Goal: Information Seeking & Learning: Learn about a topic

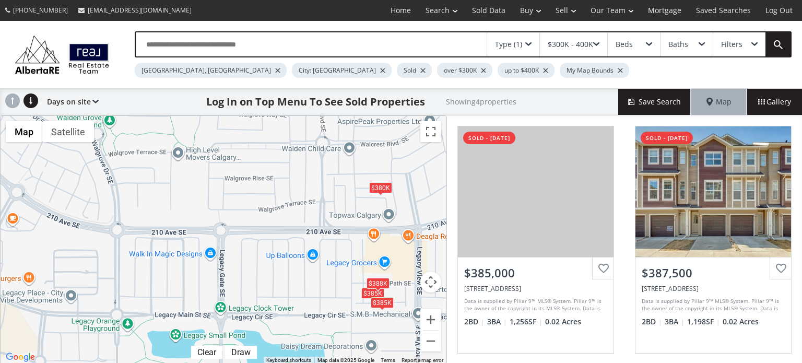
drag, startPoint x: 119, startPoint y: 208, endPoint x: 360, endPoint y: 254, distance: 245.7
click at [360, 254] on div "$385K $388K $380K $385K" at bounding box center [224, 240] width 446 height 248
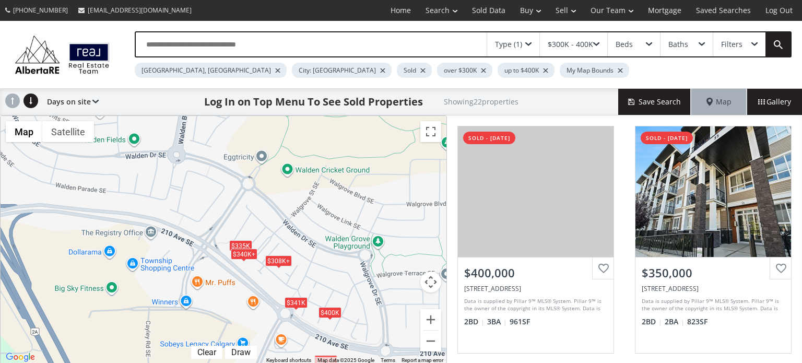
drag, startPoint x: 104, startPoint y: 215, endPoint x: 341, endPoint y: 349, distance: 272.3
click at [341, 349] on div "$400K $308K+ $316K+ $335K $362K $340K+ $305K $341K $305K $385K $388K $380K $330…" at bounding box center [224, 240] width 446 height 248
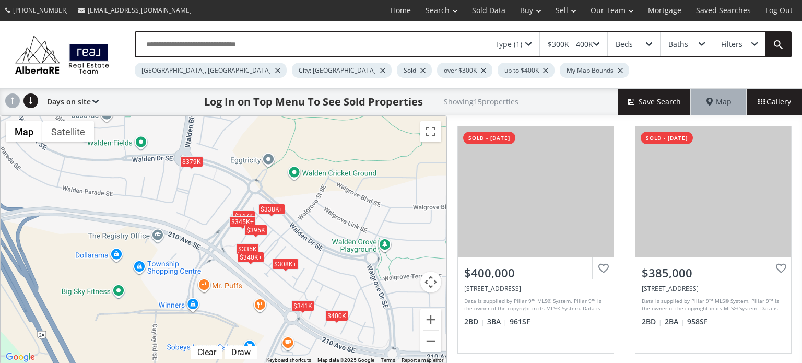
click at [190, 158] on div "$379K" at bounding box center [191, 161] width 23 height 11
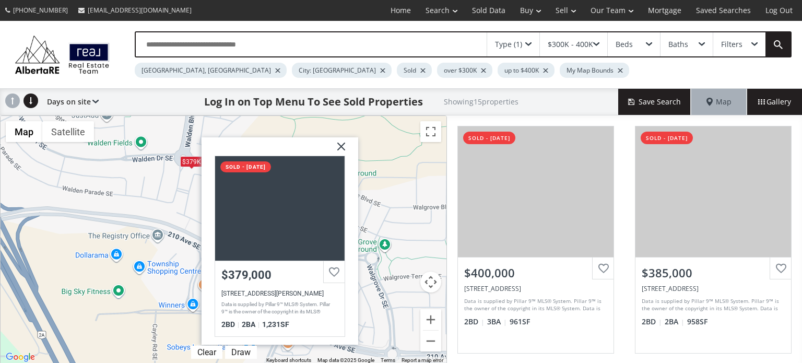
click at [341, 145] on img at bounding box center [337, 150] width 26 height 26
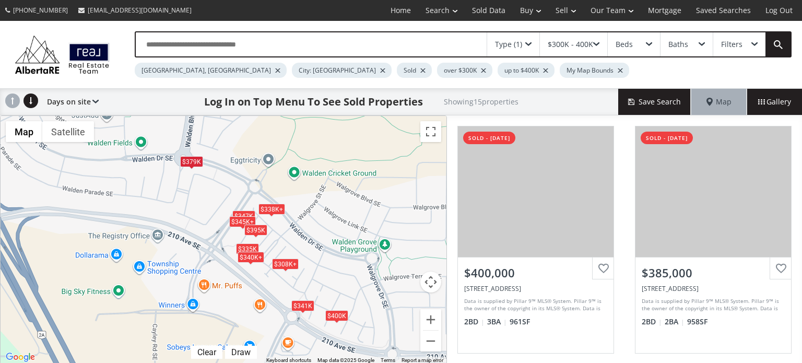
click at [532, 45] on span at bounding box center [528, 44] width 6 height 4
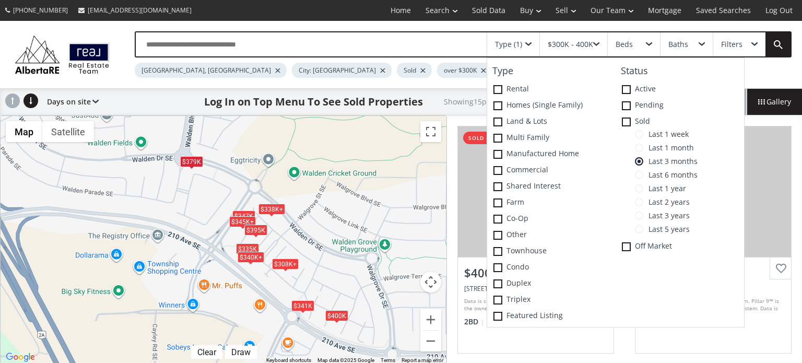
click at [643, 173] on span at bounding box center [639, 175] width 8 height 8
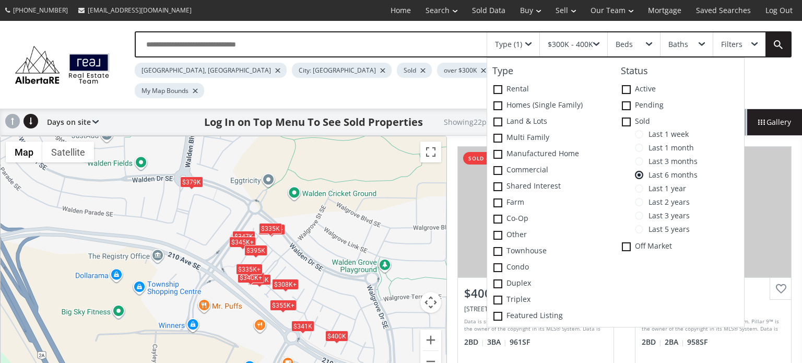
click at [644, 188] on span at bounding box center [639, 188] width 8 height 8
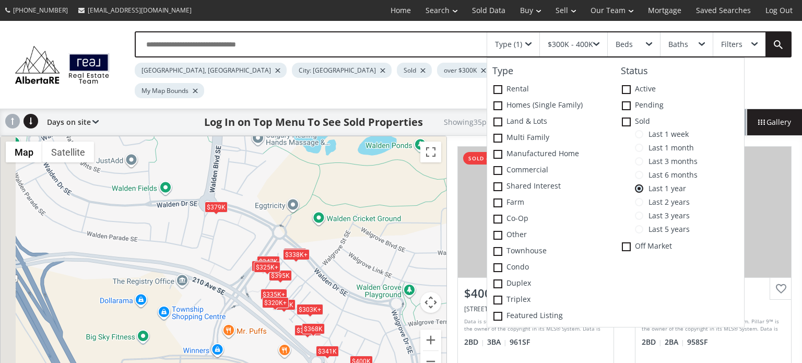
drag, startPoint x: 161, startPoint y: 192, endPoint x: 206, endPoint y: 218, distance: 52.2
click at [206, 218] on div "$400K $338K+ $303K+ $335K+ $379K $320K+ $325K+ $325K+ $341K $347K $303K+ $338K+…" at bounding box center [224, 260] width 446 height 248
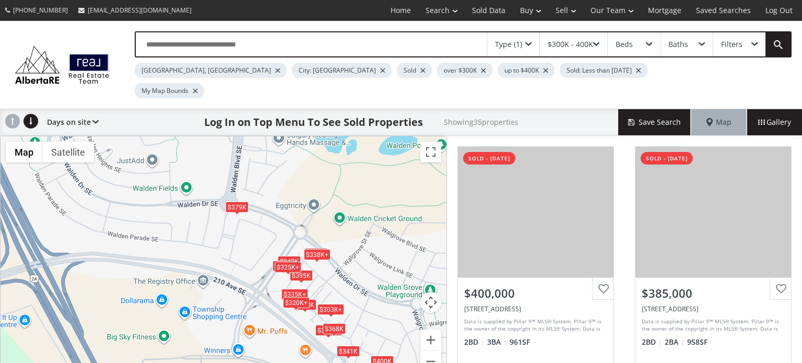
click at [528, 47] on div "Type (1)" at bounding box center [513, 44] width 52 height 24
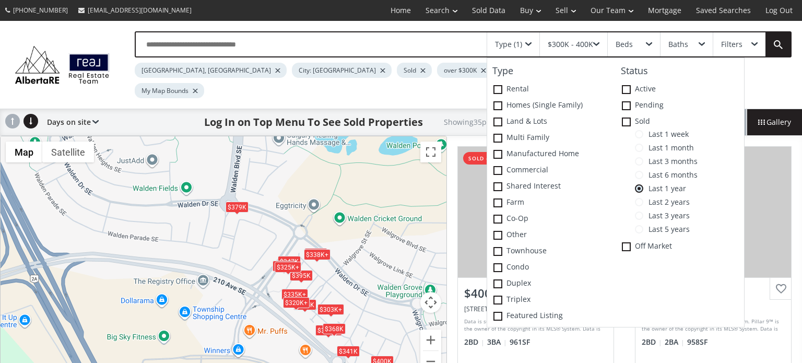
click at [642, 174] on span at bounding box center [639, 175] width 8 height 8
click at [497, 248] on span at bounding box center [498, 251] width 9 height 9
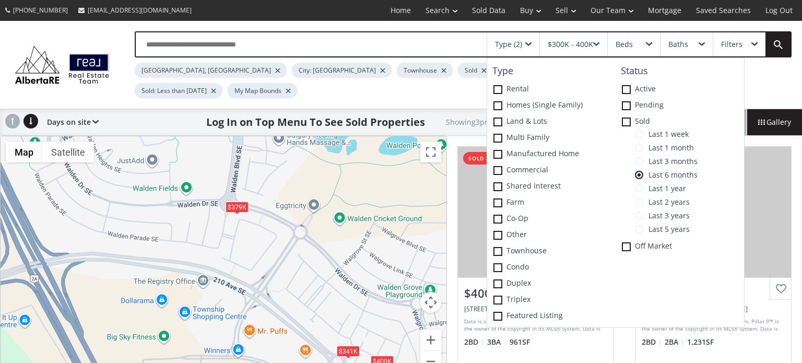
click at [644, 190] on span at bounding box center [639, 188] width 8 height 8
click at [644, 202] on span at bounding box center [639, 202] width 8 height 8
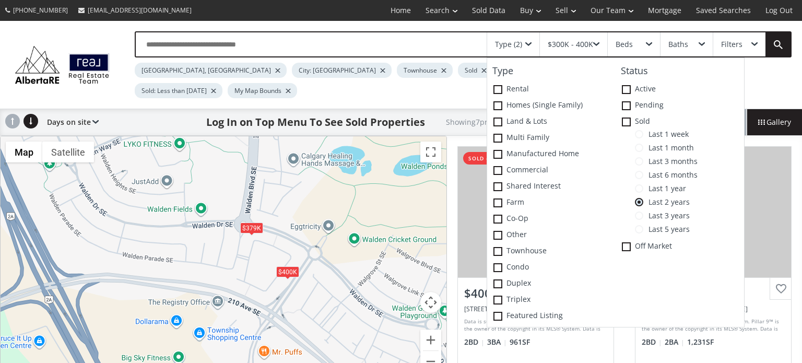
drag, startPoint x: 303, startPoint y: 202, endPoint x: 411, endPoint y: 218, distance: 109.3
click at [411, 218] on div "$400K $379K $341K $384K $375K $398K $400K" at bounding box center [224, 260] width 446 height 248
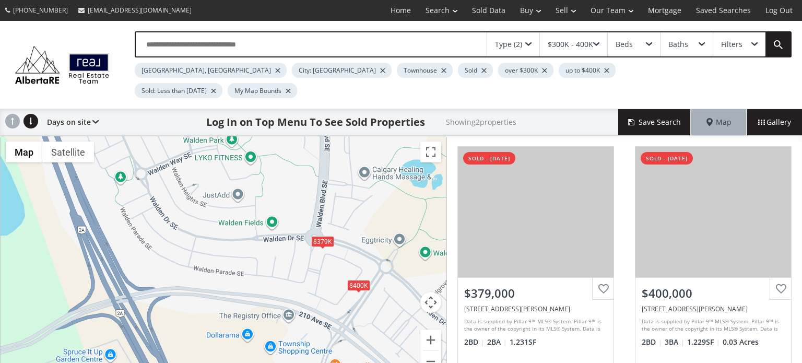
drag, startPoint x: 355, startPoint y: 213, endPoint x: 323, endPoint y: 229, distance: 36.0
click at [323, 232] on div "$379K $400K" at bounding box center [224, 260] width 446 height 248
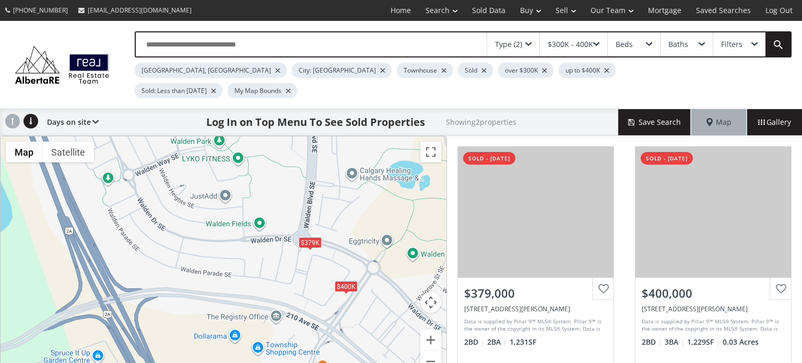
click at [604, 69] on div at bounding box center [606, 70] width 5 height 4
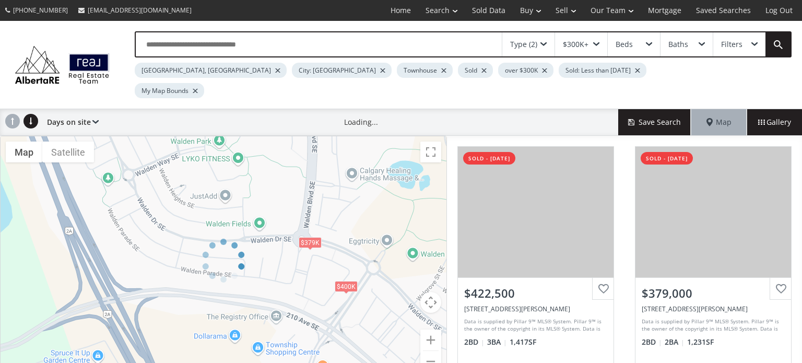
click at [635, 68] on div at bounding box center [637, 70] width 5 height 4
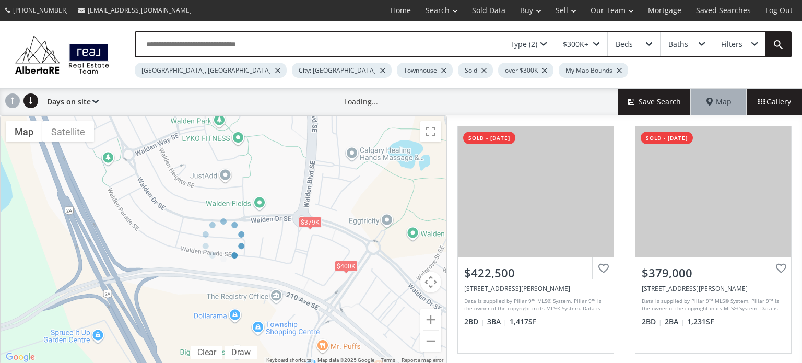
click at [540, 48] on div "Type (2)" at bounding box center [529, 44] width 52 height 24
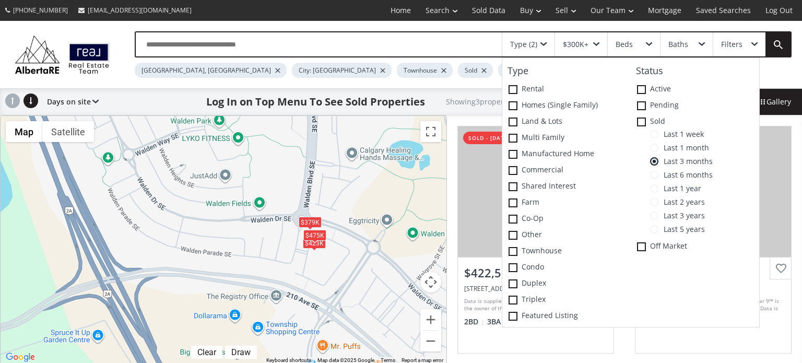
click at [660, 172] on span "Last 6 months" at bounding box center [686, 175] width 54 height 8
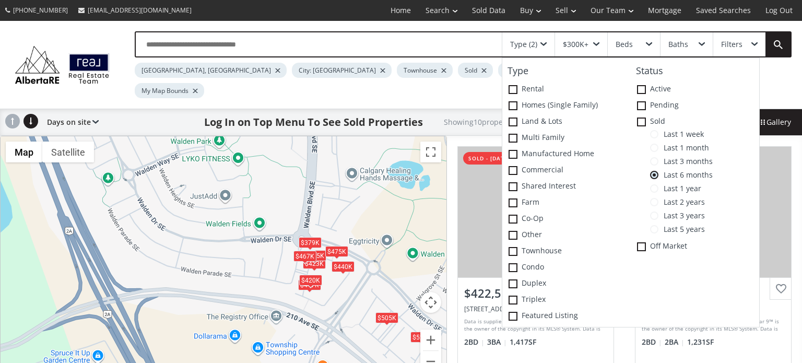
click at [777, 73] on div "Type (2) Type Rental Homes (Single Family) Land & Lots Multi family Manufacture…" at bounding box center [453, 64] width 678 height 67
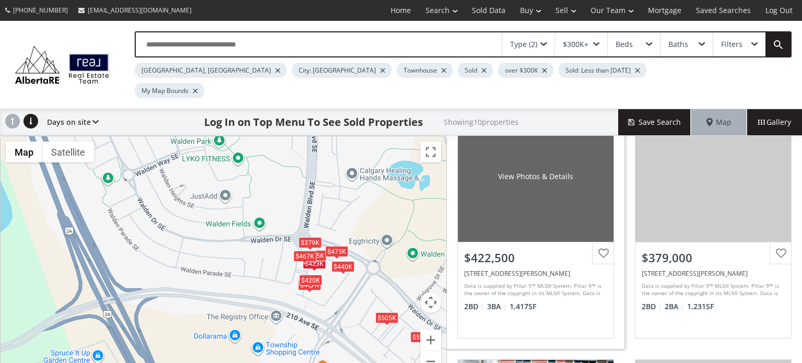
scroll to position [52, 0]
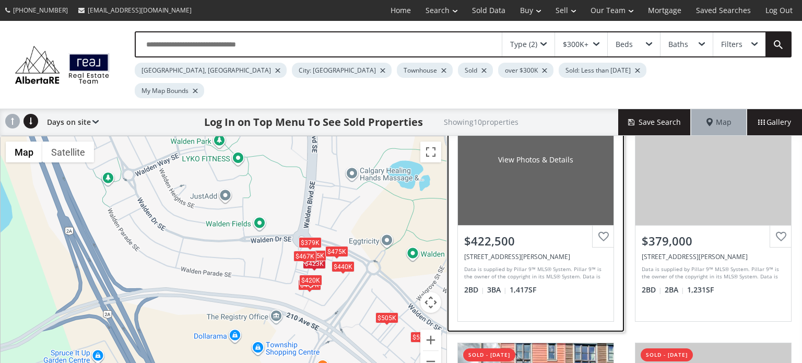
click at [545, 174] on div "View Photos & Details" at bounding box center [536, 160] width 156 height 131
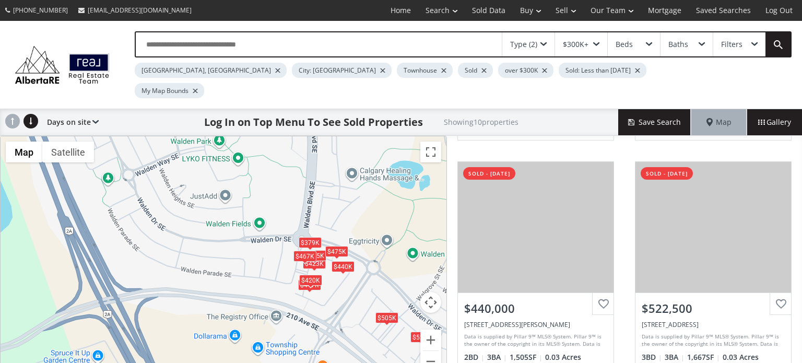
scroll to position [784, 0]
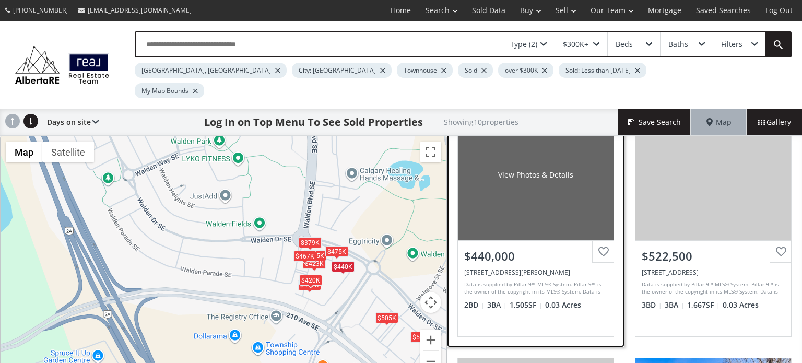
click at [535, 180] on div "View Photos & Details" at bounding box center [536, 175] width 156 height 131
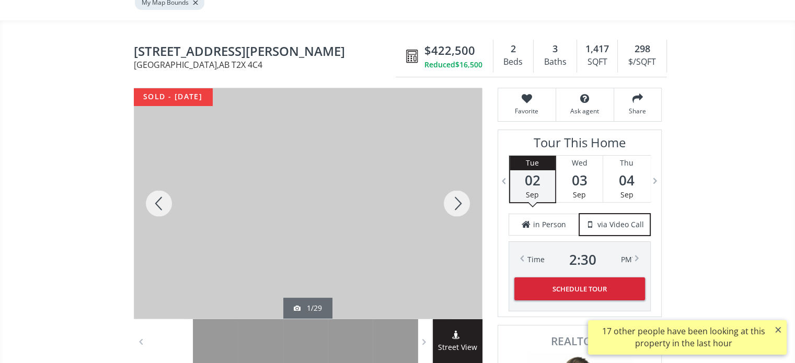
scroll to position [104, 0]
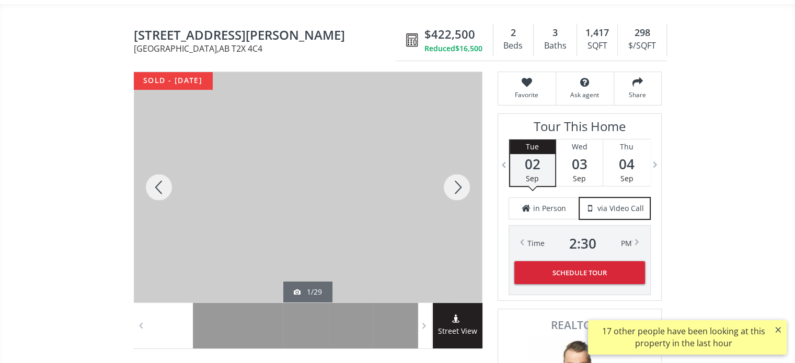
click at [455, 169] on div at bounding box center [456, 187] width 50 height 230
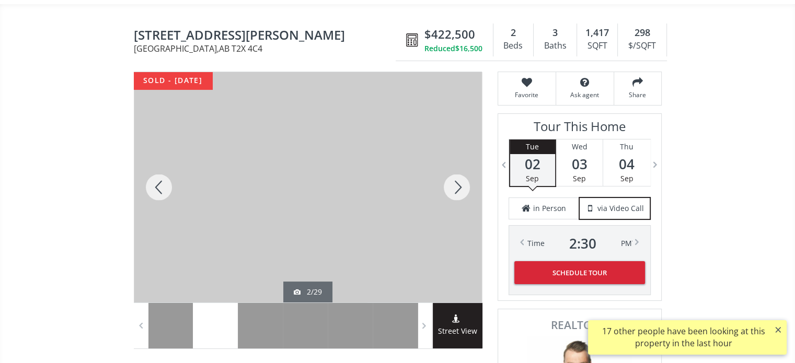
click at [455, 169] on div at bounding box center [456, 187] width 50 height 230
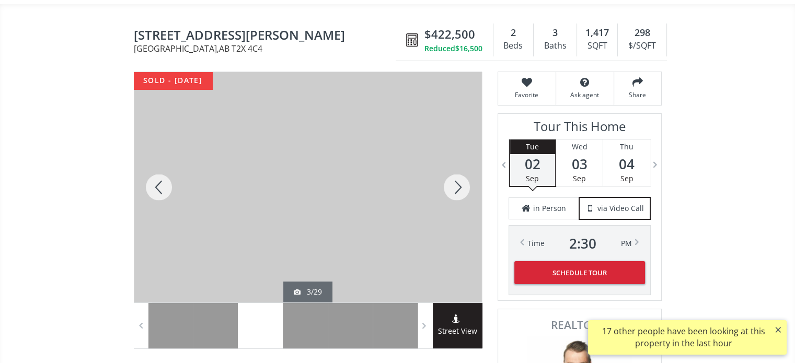
click at [455, 169] on div at bounding box center [456, 187] width 50 height 230
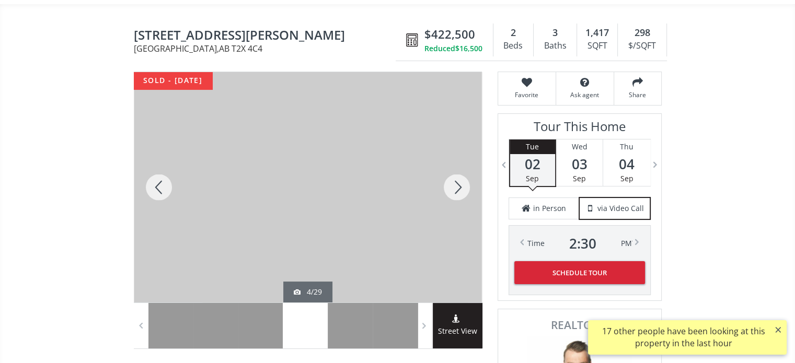
click at [455, 169] on div at bounding box center [456, 187] width 50 height 230
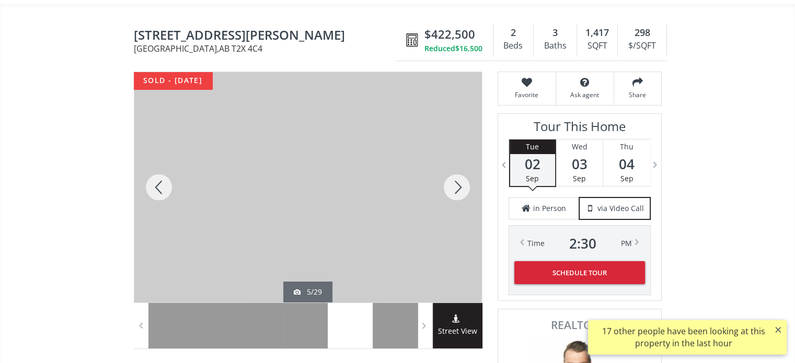
click at [455, 169] on div at bounding box center [456, 187] width 50 height 230
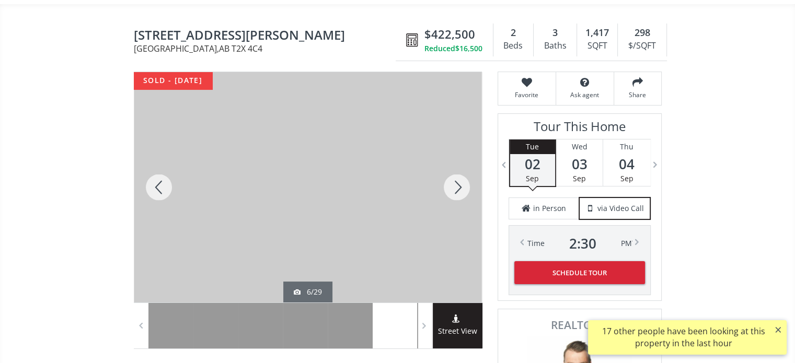
click at [455, 169] on div at bounding box center [456, 187] width 50 height 230
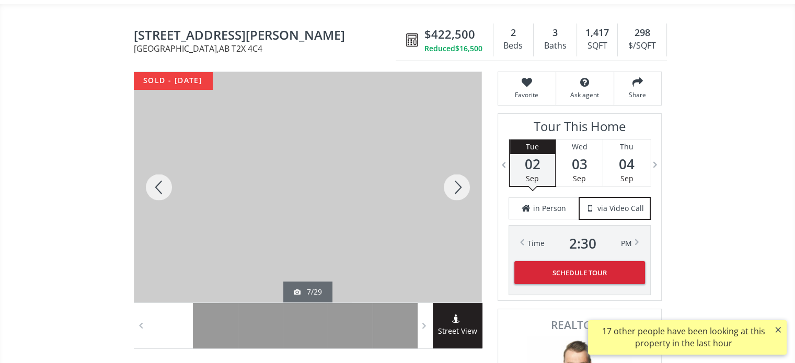
click at [455, 169] on div at bounding box center [456, 187] width 50 height 230
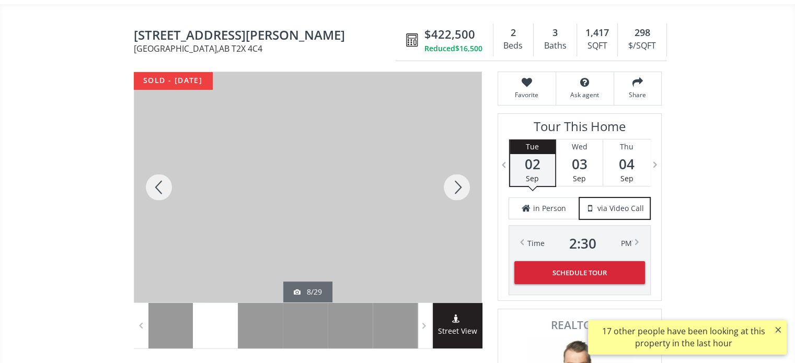
click at [455, 169] on div at bounding box center [456, 187] width 50 height 230
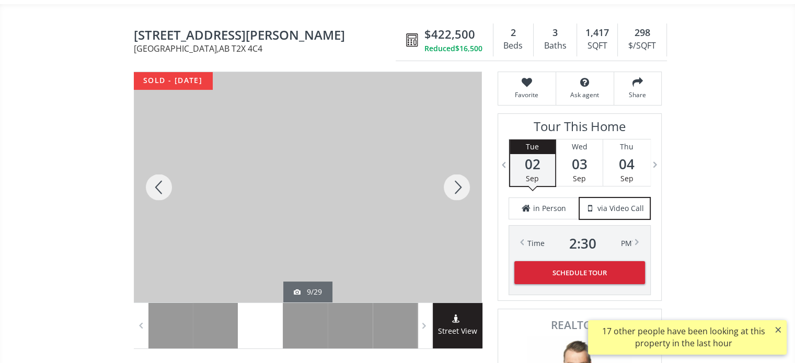
click at [455, 169] on div at bounding box center [456, 187] width 50 height 230
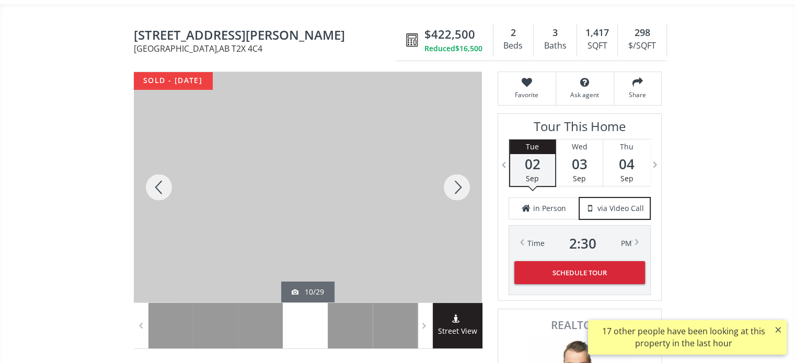
click at [455, 169] on div at bounding box center [456, 187] width 50 height 230
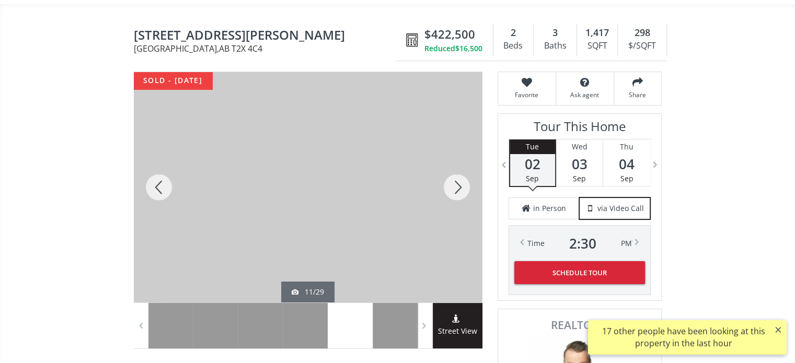
click at [455, 169] on div at bounding box center [456, 187] width 50 height 230
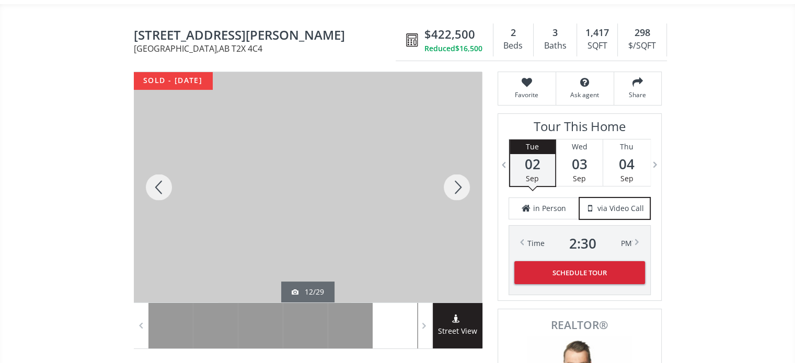
click at [455, 169] on div at bounding box center [456, 187] width 50 height 230
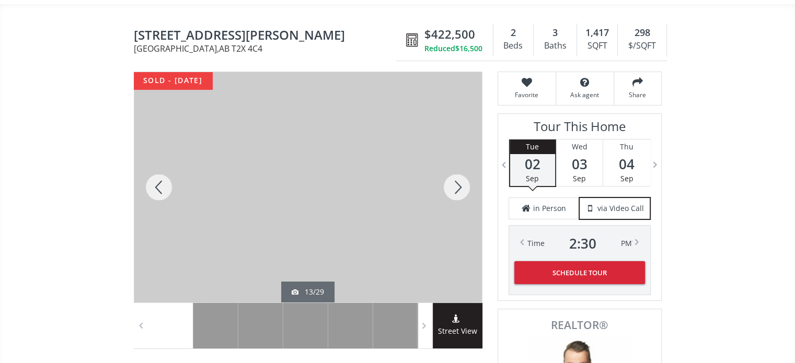
click at [455, 169] on div at bounding box center [456, 187] width 50 height 230
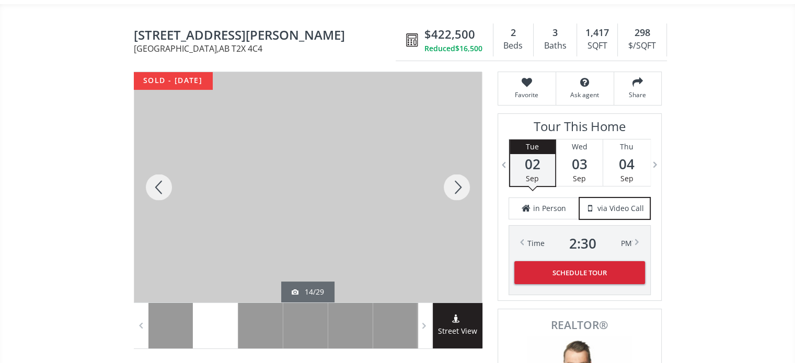
click at [455, 169] on div at bounding box center [456, 187] width 50 height 230
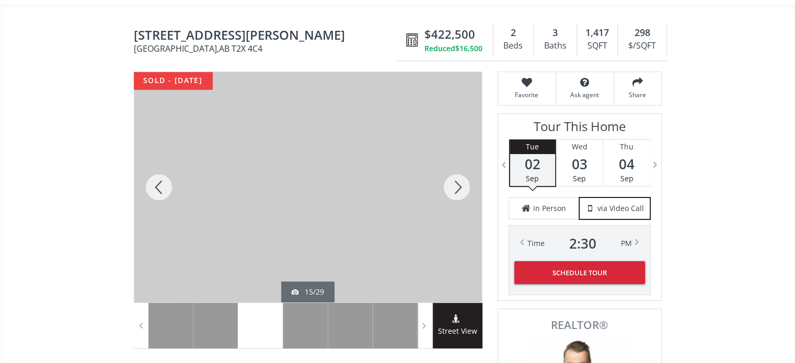
click at [455, 169] on div at bounding box center [456, 187] width 50 height 230
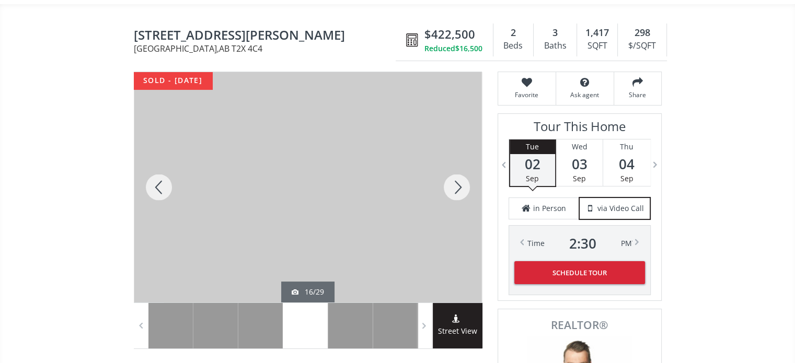
click at [455, 169] on div at bounding box center [456, 187] width 50 height 230
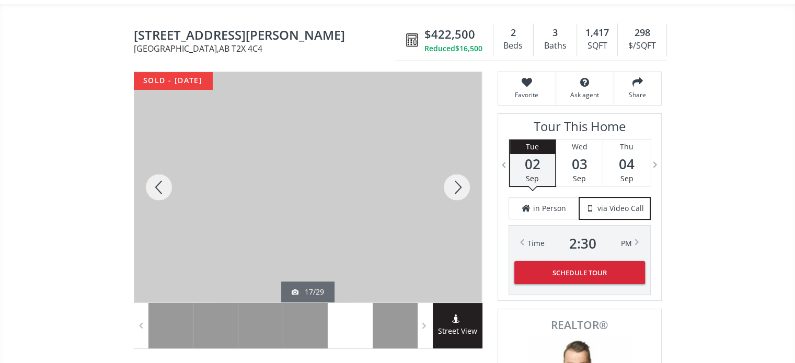
click at [455, 169] on div at bounding box center [456, 187] width 50 height 230
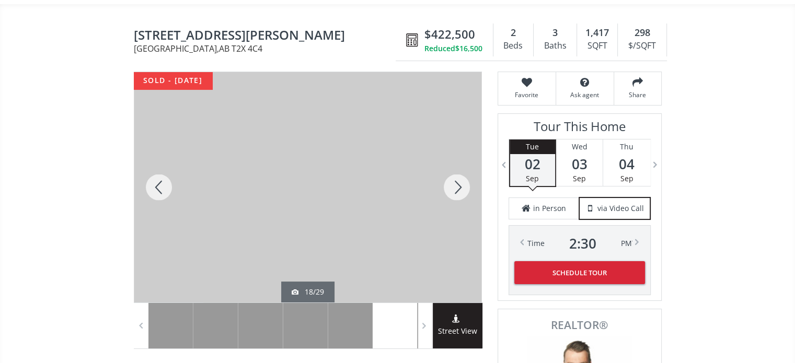
click at [455, 169] on div at bounding box center [456, 187] width 50 height 230
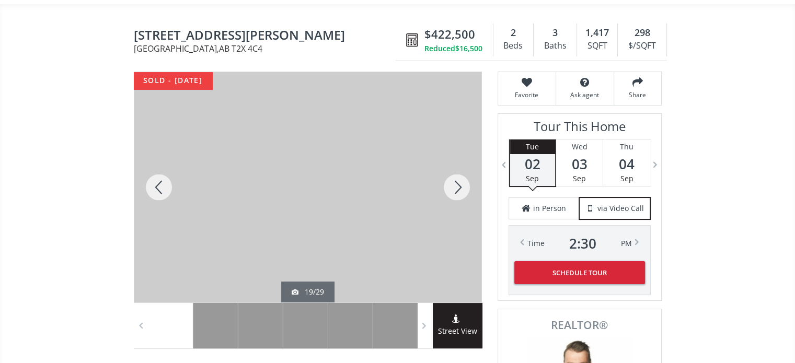
click at [455, 169] on div at bounding box center [456, 187] width 50 height 230
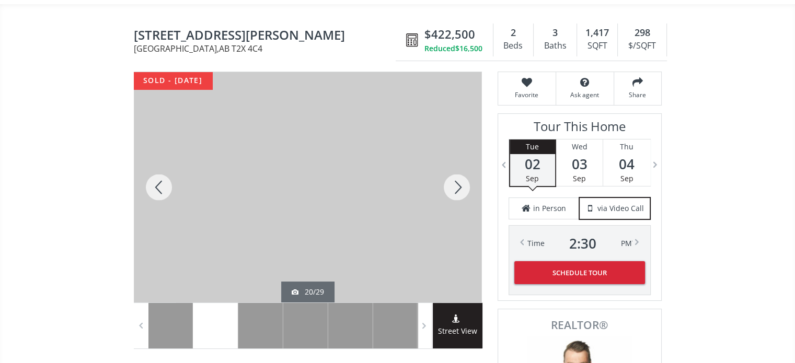
click at [455, 169] on div at bounding box center [456, 187] width 50 height 230
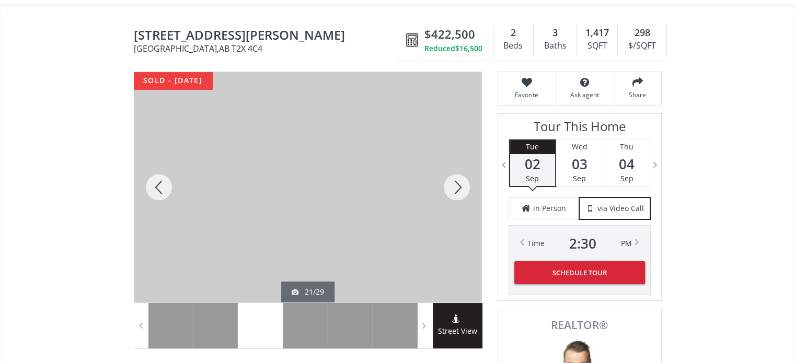
click at [455, 169] on div at bounding box center [456, 187] width 50 height 230
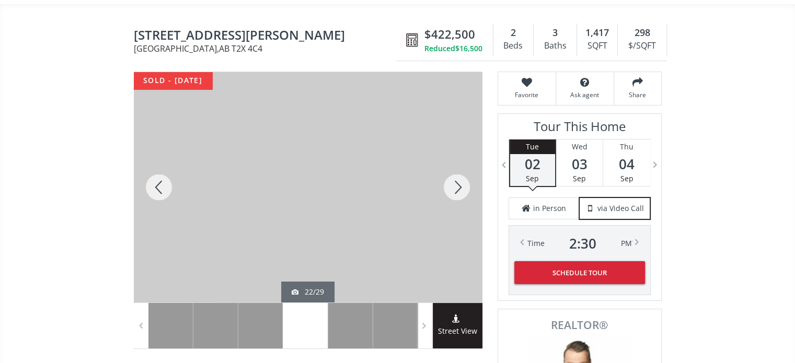
click at [455, 169] on div at bounding box center [456, 187] width 50 height 230
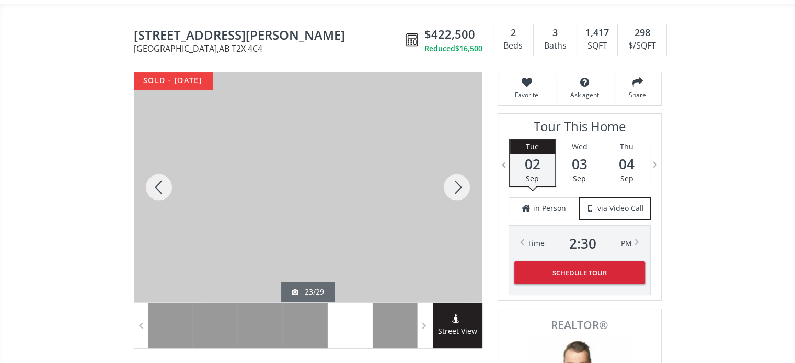
click at [455, 169] on div at bounding box center [456, 187] width 50 height 230
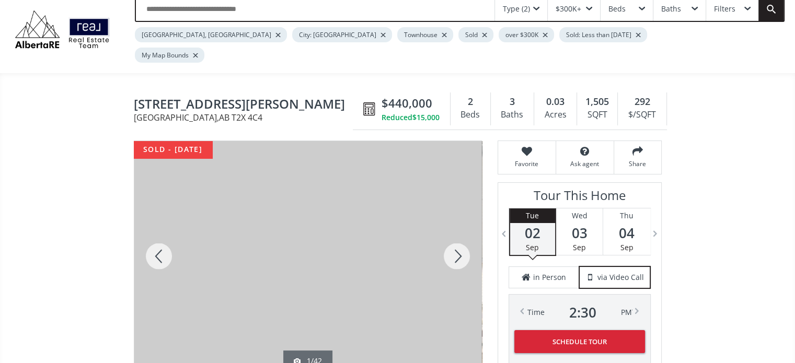
scroll to position [52, 0]
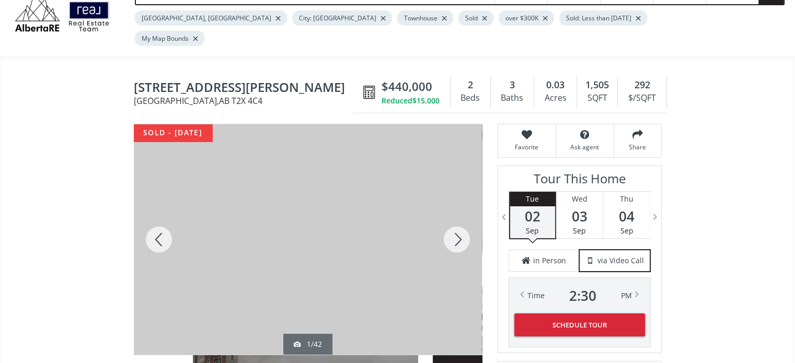
click at [453, 217] on div at bounding box center [456, 239] width 50 height 230
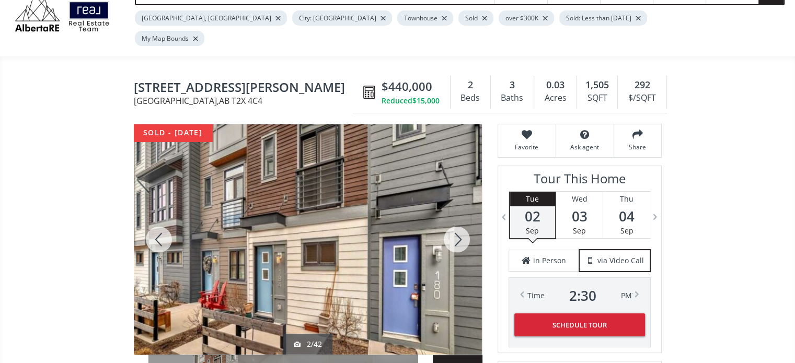
click at [453, 217] on div at bounding box center [456, 239] width 50 height 230
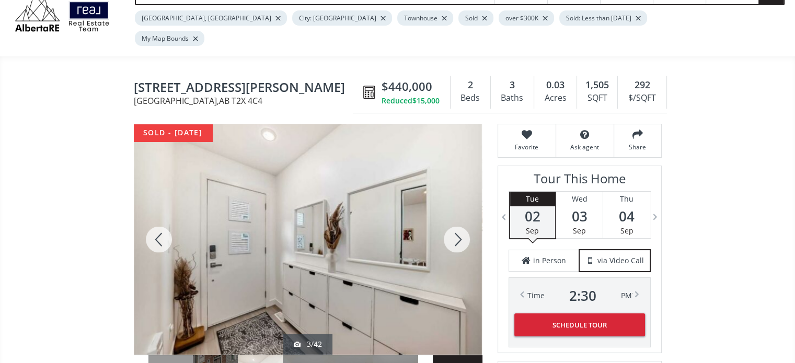
click at [453, 217] on div at bounding box center [456, 239] width 50 height 230
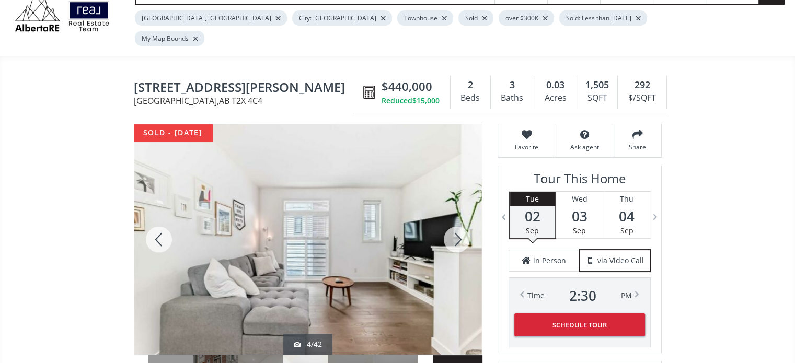
click at [453, 217] on div at bounding box center [456, 239] width 50 height 230
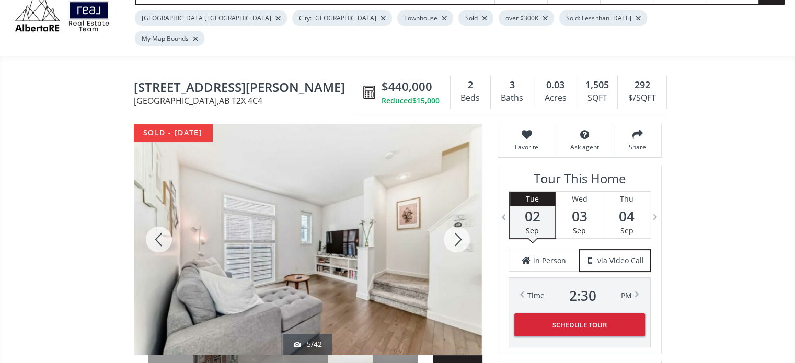
click at [453, 217] on div at bounding box center [456, 239] width 50 height 230
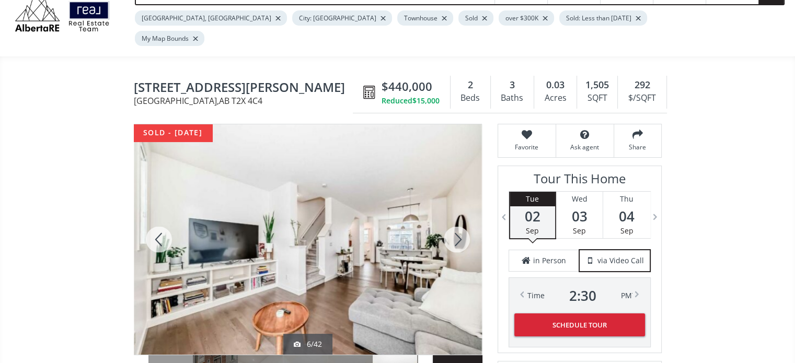
click at [453, 217] on div at bounding box center [456, 239] width 50 height 230
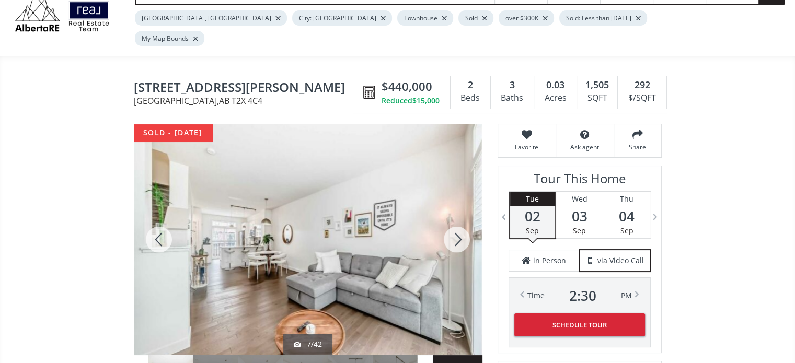
click at [453, 217] on div at bounding box center [456, 239] width 50 height 230
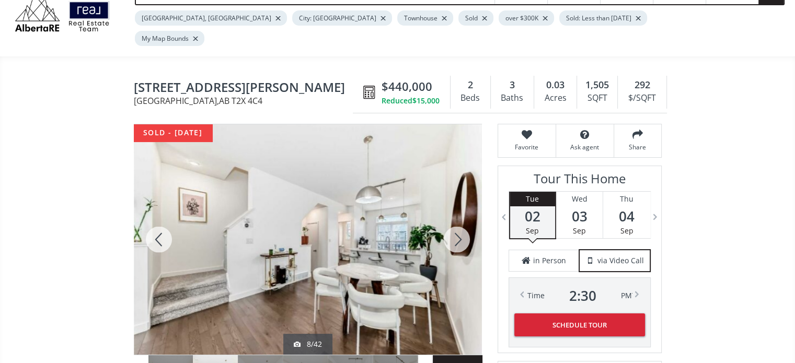
click at [453, 217] on div at bounding box center [456, 239] width 50 height 230
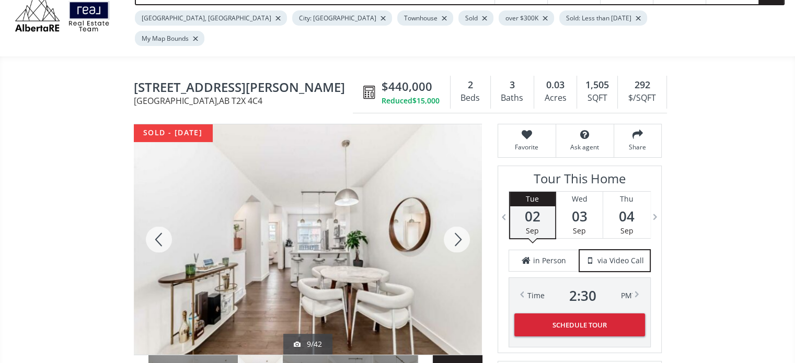
click at [453, 217] on div at bounding box center [456, 239] width 50 height 230
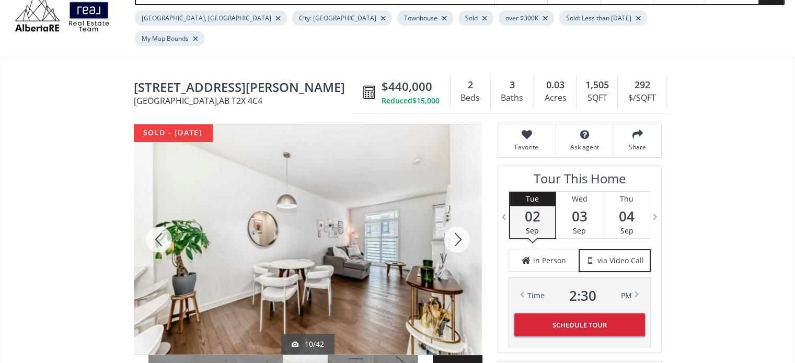
click at [453, 217] on div at bounding box center [456, 239] width 50 height 230
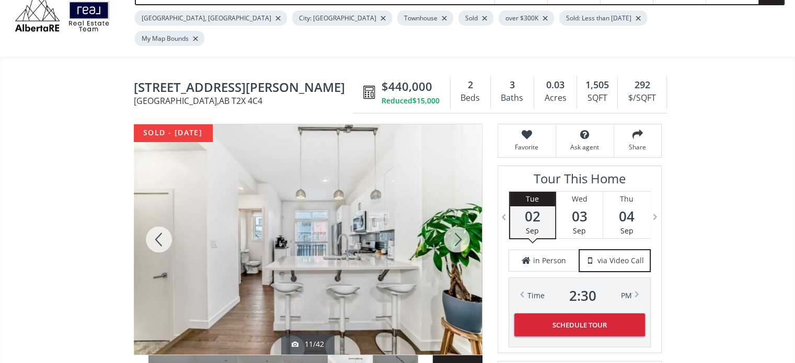
click at [453, 217] on div at bounding box center [456, 239] width 50 height 230
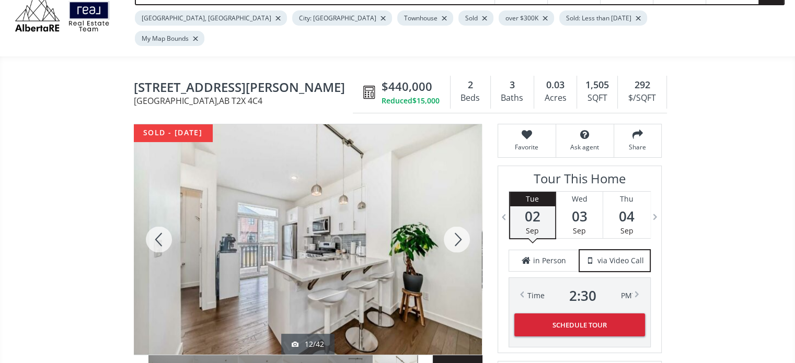
click at [453, 217] on div at bounding box center [456, 239] width 50 height 230
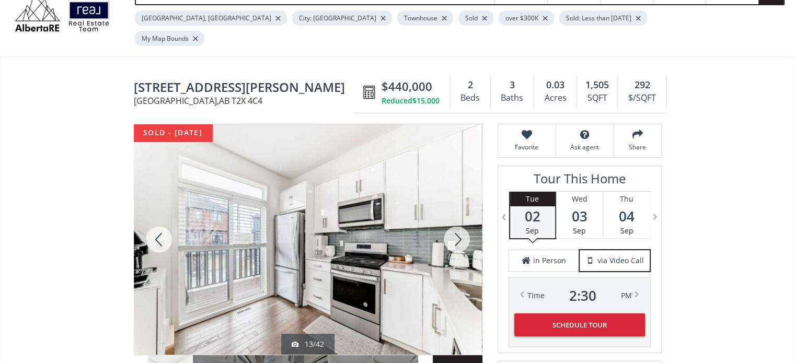
click at [453, 217] on div at bounding box center [456, 239] width 50 height 230
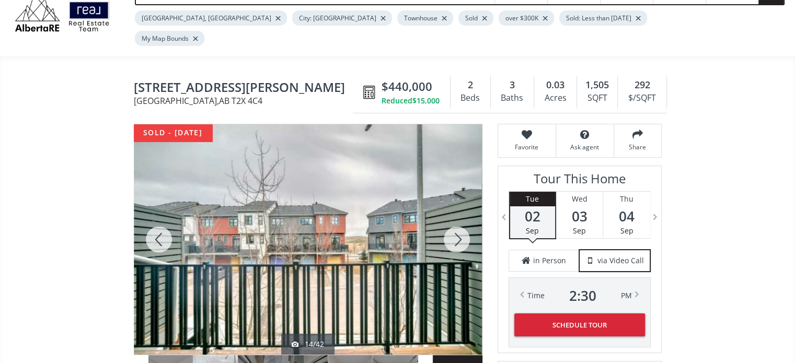
click at [453, 217] on div at bounding box center [456, 239] width 50 height 230
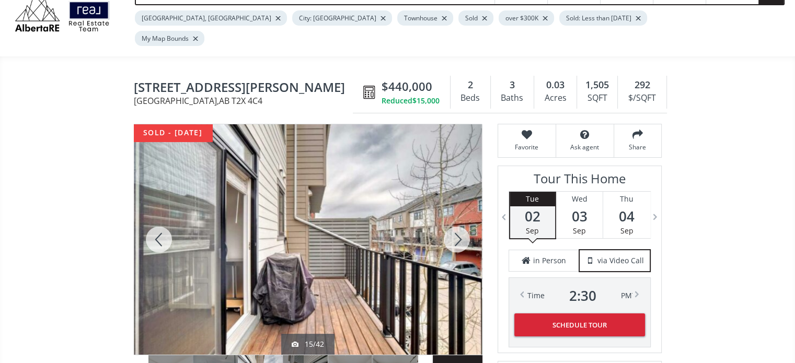
click at [453, 217] on div at bounding box center [456, 239] width 50 height 230
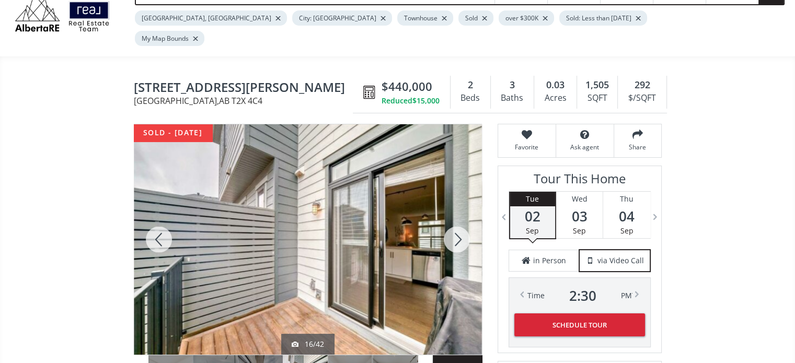
click at [453, 217] on div at bounding box center [456, 239] width 50 height 230
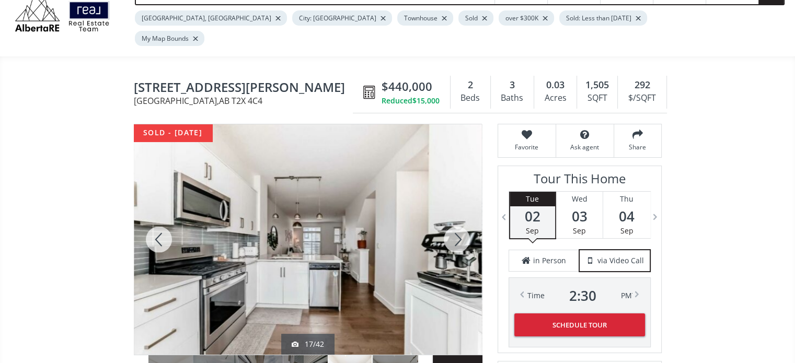
click at [453, 217] on div at bounding box center [456, 239] width 50 height 230
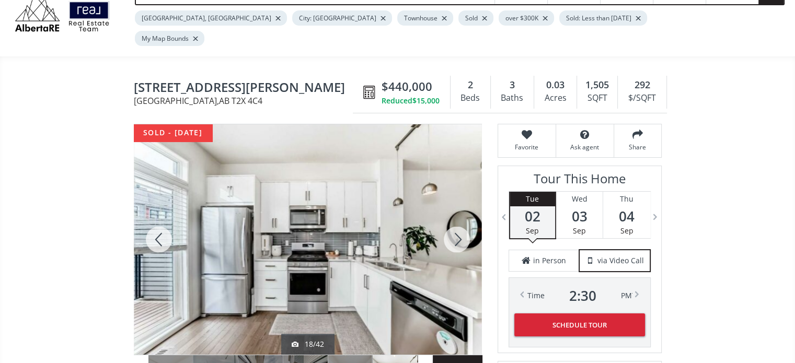
click at [453, 217] on div at bounding box center [456, 239] width 50 height 230
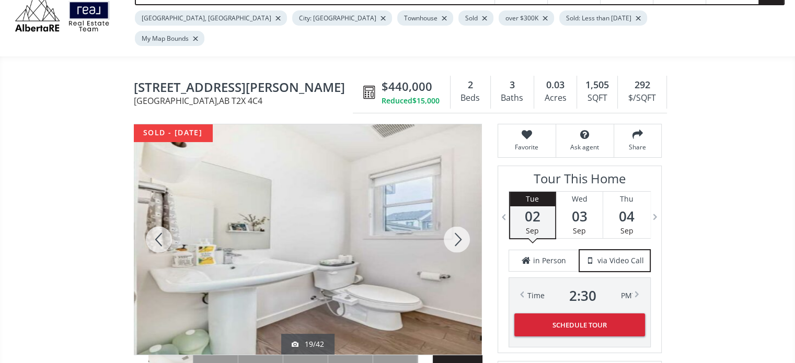
click at [453, 217] on div at bounding box center [456, 239] width 50 height 230
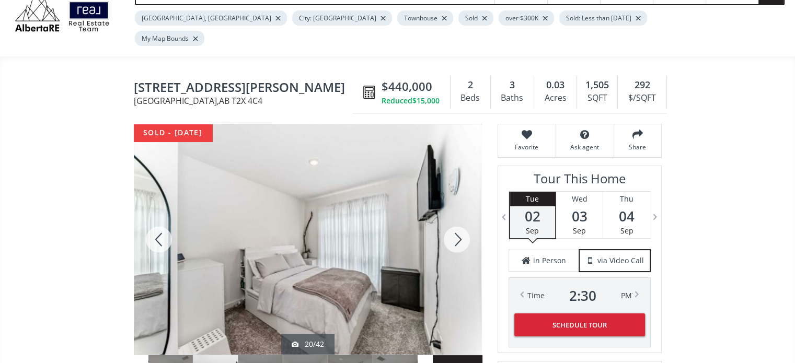
click at [453, 217] on div at bounding box center [456, 239] width 50 height 230
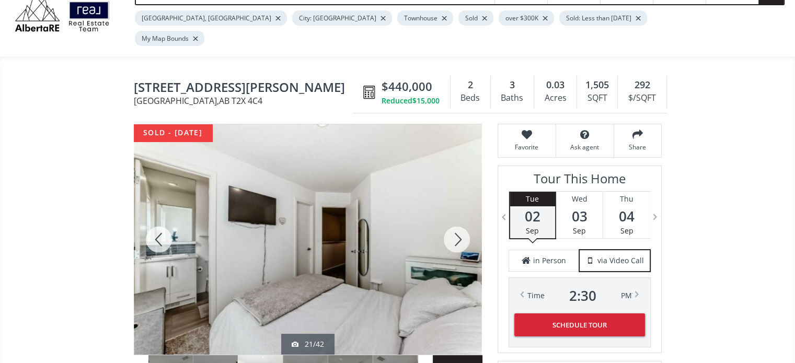
click at [453, 217] on div at bounding box center [456, 239] width 50 height 230
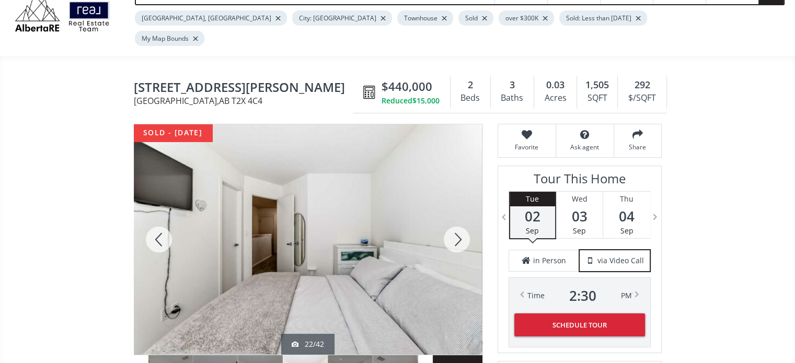
click at [453, 217] on div at bounding box center [456, 239] width 50 height 230
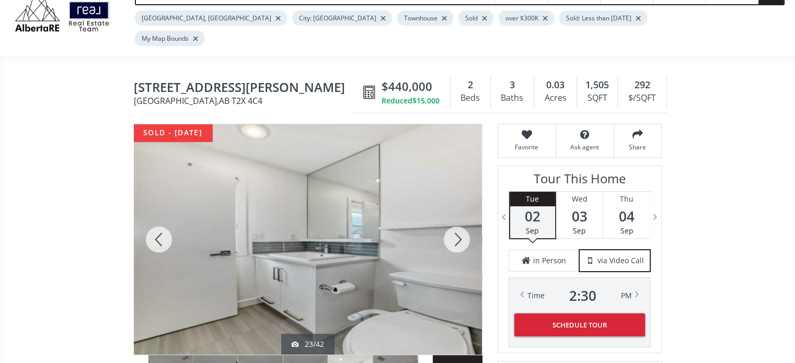
click at [453, 217] on div at bounding box center [456, 239] width 50 height 230
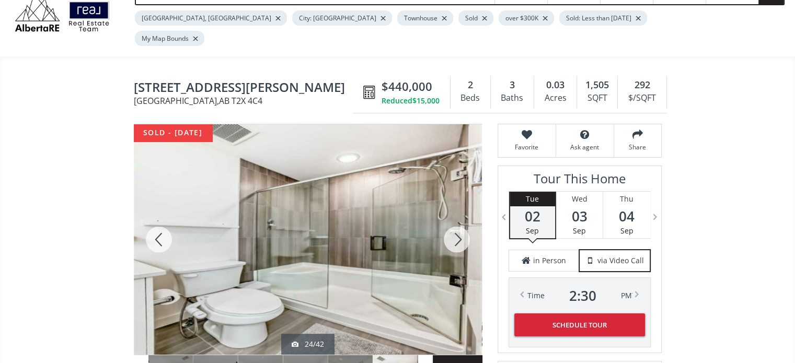
click at [453, 217] on div at bounding box center [456, 239] width 50 height 230
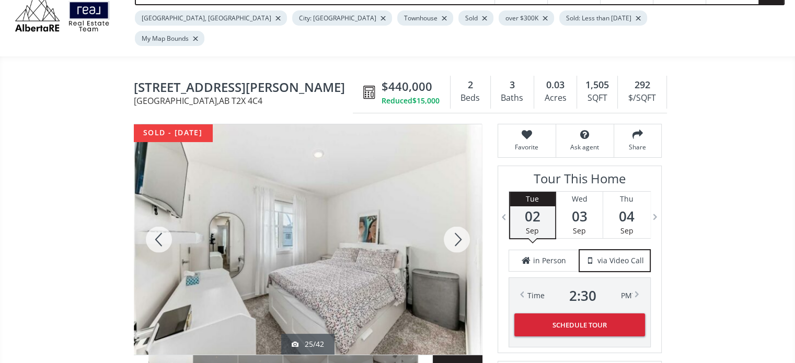
click at [453, 217] on div at bounding box center [456, 239] width 50 height 230
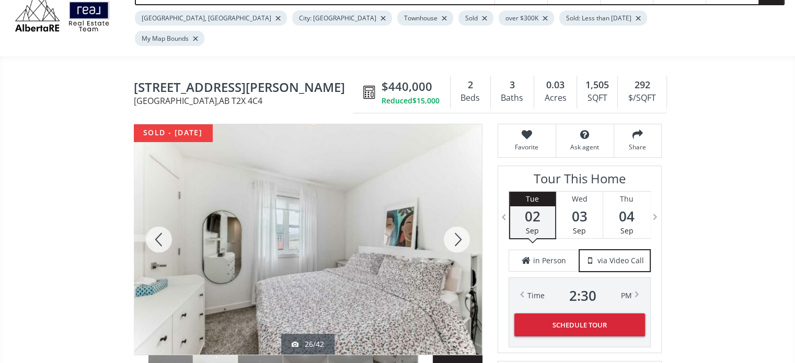
click at [453, 217] on div at bounding box center [456, 239] width 50 height 230
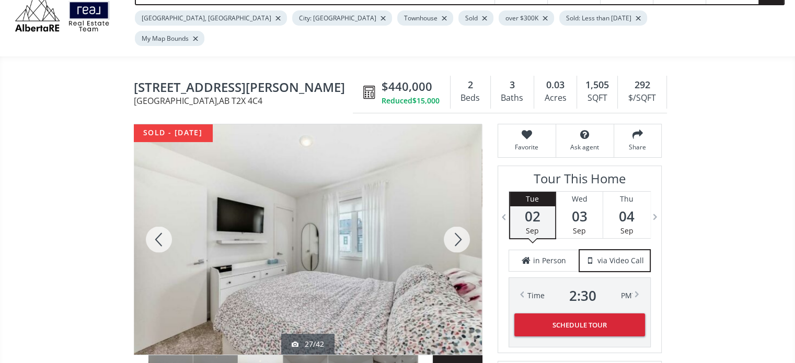
click at [453, 217] on div at bounding box center [456, 239] width 50 height 230
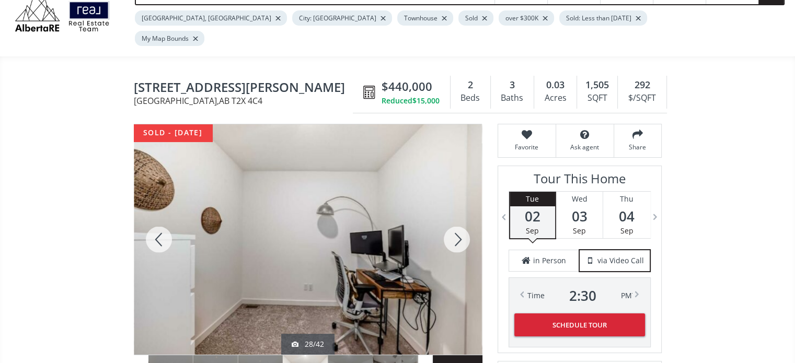
click at [453, 217] on div at bounding box center [456, 239] width 50 height 230
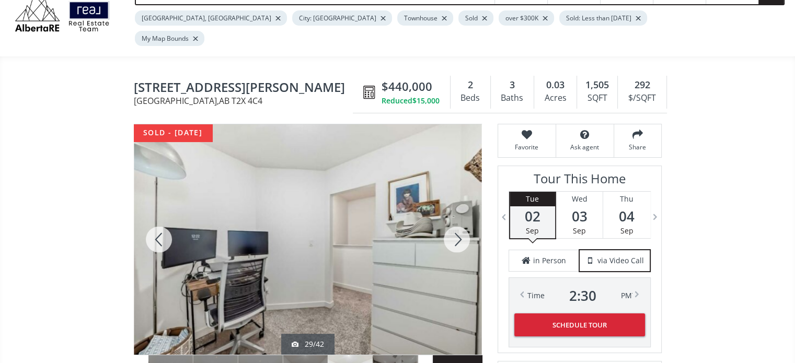
click at [453, 217] on div at bounding box center [456, 239] width 50 height 230
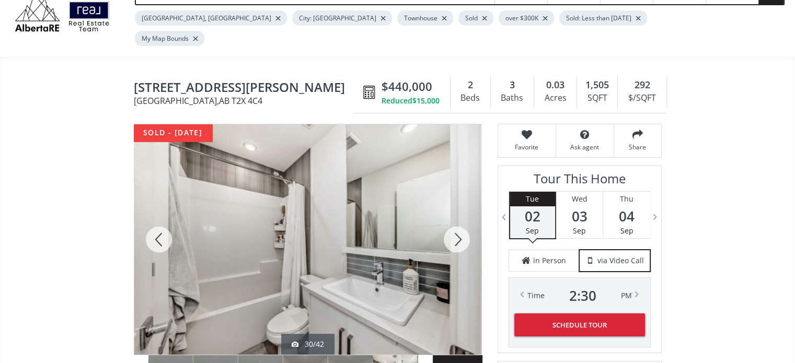
click at [453, 217] on div at bounding box center [456, 239] width 50 height 230
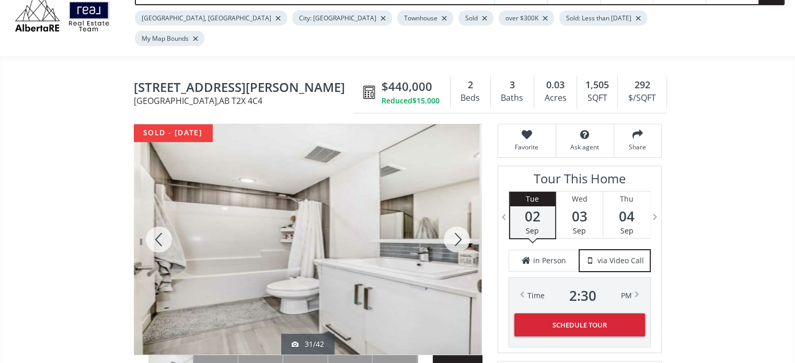
click at [453, 217] on div at bounding box center [456, 239] width 50 height 230
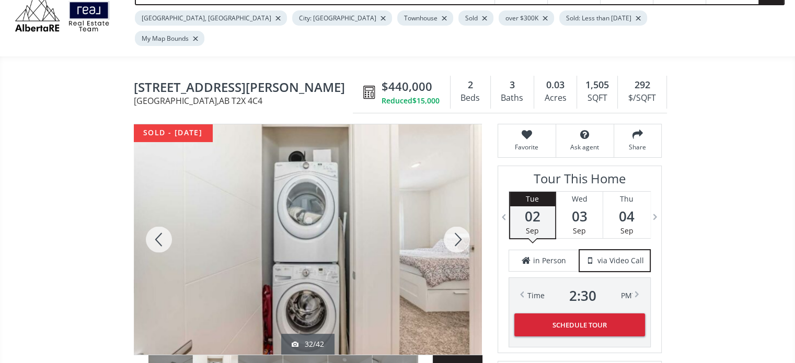
click at [453, 217] on div at bounding box center [456, 239] width 50 height 230
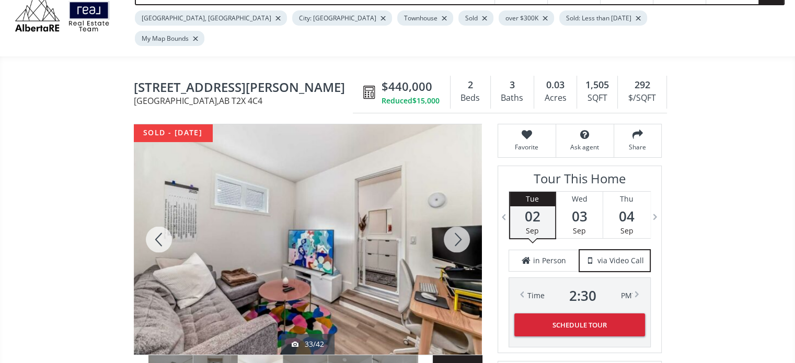
click at [453, 217] on div at bounding box center [456, 239] width 50 height 230
